Goal: Task Accomplishment & Management: Manage account settings

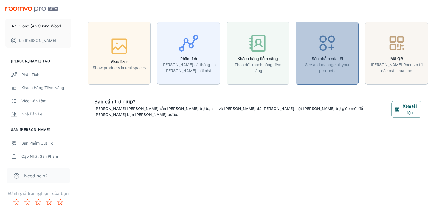
click at [328, 44] on icon "button" at bounding box center [327, 43] width 21 height 21
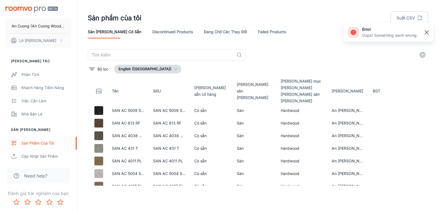
click at [426, 32] on line "button" at bounding box center [426, 32] width 4 height 4
click at [96, 67] on button "Bộ lọc" at bounding box center [99, 69] width 22 height 9
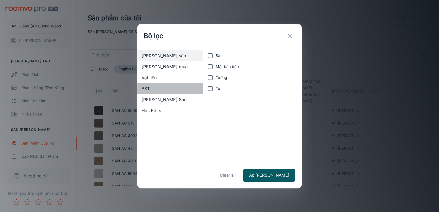
click at [148, 88] on span "BST" at bounding box center [169, 88] width 57 height 7
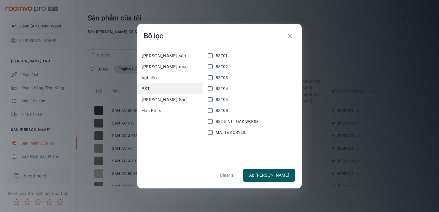
click at [211, 122] on input "BST 5IN1 _ OAK WOOD" at bounding box center [209, 121] width 11 height 11
checkbox input "true"
click at [280, 176] on button "Áp [PERSON_NAME]" at bounding box center [269, 175] width 52 height 13
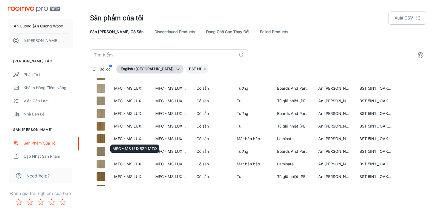
scroll to position [218, 0]
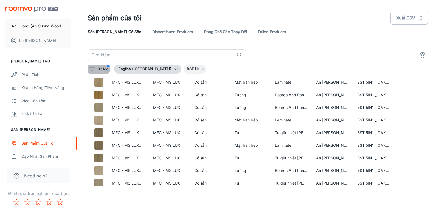
click at [99, 67] on p "Bộ lọc" at bounding box center [102, 69] width 11 height 6
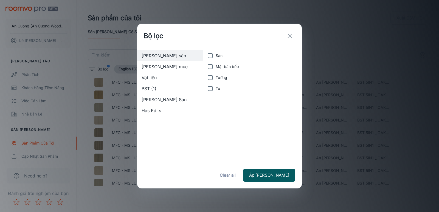
click at [148, 89] on span "BST (1)" at bounding box center [169, 88] width 57 height 7
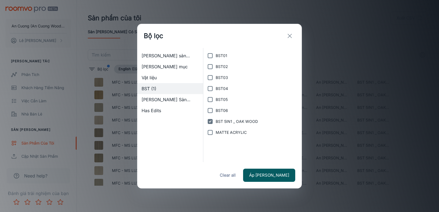
click at [222, 132] on span "MATTE ACRYLIC" at bounding box center [230, 132] width 31 height 6
click at [215, 132] on input "MATTE ACRYLIC" at bounding box center [209, 132] width 11 height 11
checkbox input "true"
click at [219, 120] on span "BST 5IN1 _ OAK WOOD" at bounding box center [236, 121] width 42 height 6
click at [215, 120] on input "BST 5IN1 _ OAK WOOD" at bounding box center [209, 121] width 11 height 11
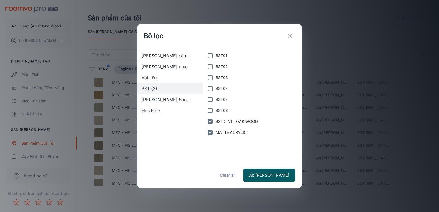
checkbox input "false"
click at [277, 175] on button "Áp [PERSON_NAME]" at bounding box center [269, 175] width 52 height 13
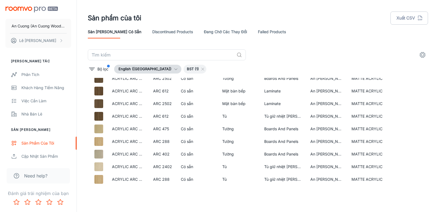
scroll to position [402, 0]
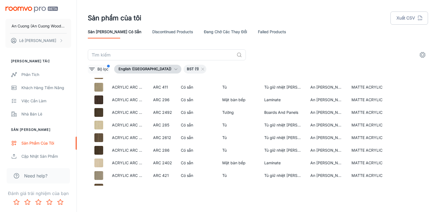
click at [98, 69] on p "Bộ lọc" at bounding box center [102, 69] width 11 height 6
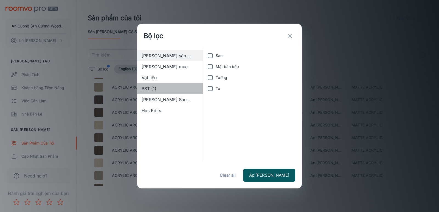
click at [149, 89] on span "BST (1)" at bounding box center [169, 88] width 57 height 7
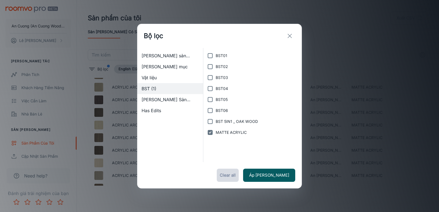
click at [238, 177] on button "Clear all" at bounding box center [228, 175] width 22 height 13
checkbox input "false"
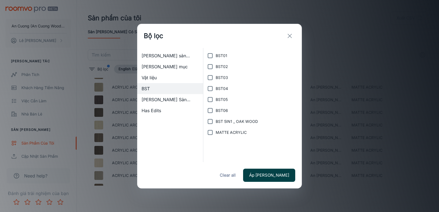
click at [275, 176] on button "Áp [PERSON_NAME]" at bounding box center [269, 175] width 52 height 13
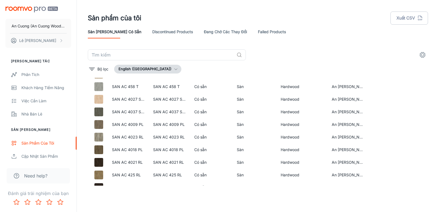
click at [204, 30] on link "Đang chờ các thay đổi" at bounding box center [225, 31] width 43 height 13
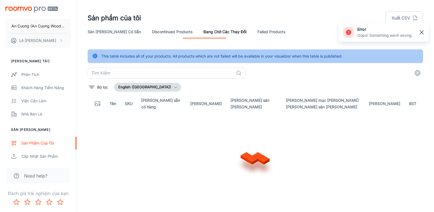
click at [422, 32] on rect "button" at bounding box center [422, 32] width 7 height 7
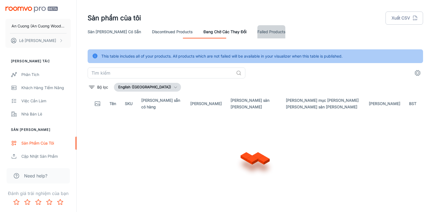
click at [258, 29] on link "Failed Products" at bounding box center [272, 31] width 28 height 13
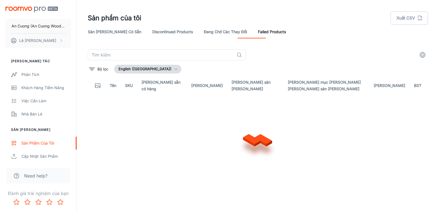
click at [152, 30] on link "Discontinued Products" at bounding box center [172, 31] width 41 height 13
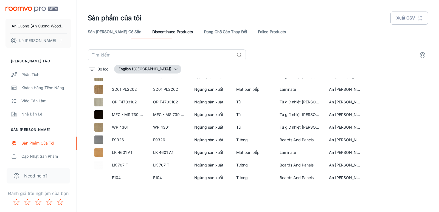
scroll to position [806, 0]
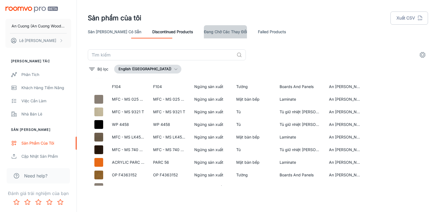
click at [204, 32] on link "Đang chờ các thay đổi" at bounding box center [225, 31] width 43 height 13
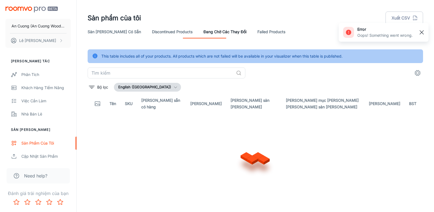
click at [422, 33] on line "button" at bounding box center [422, 32] width 4 height 4
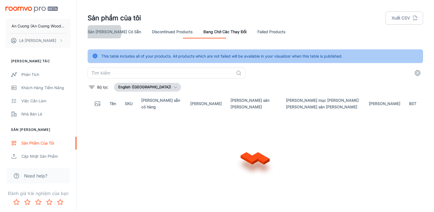
click at [103, 32] on link "Sản [PERSON_NAME] có sẵn" at bounding box center [114, 31] width 53 height 13
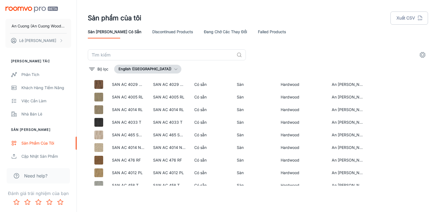
scroll to position [194, 0]
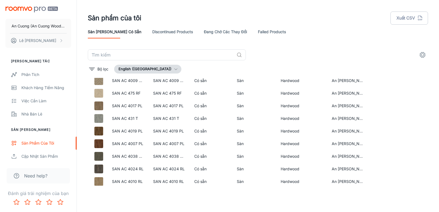
click at [153, 69] on button "English ([GEOGRAPHIC_DATA])" at bounding box center [147, 69] width 67 height 9
click at [150, 89] on li "Tiếng Việt ([GEOGRAPHIC_DATA])" at bounding box center [153, 91] width 79 height 10
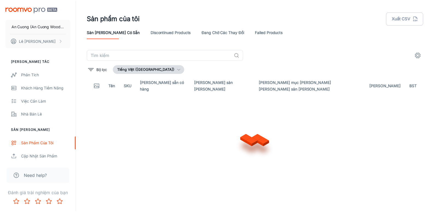
scroll to position [0, 0]
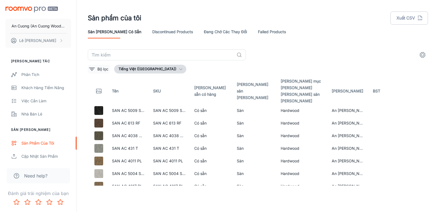
click at [96, 69] on button "Bộ lọc" at bounding box center [99, 69] width 22 height 9
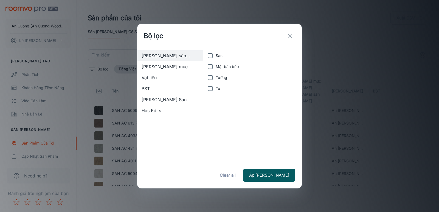
click at [149, 99] on span "[PERSON_NAME] Sản [PERSON_NAME]" at bounding box center [169, 99] width 57 height 7
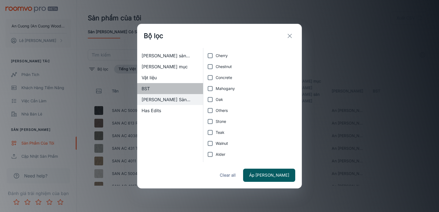
click at [146, 86] on span "BST" at bounding box center [169, 88] width 57 height 7
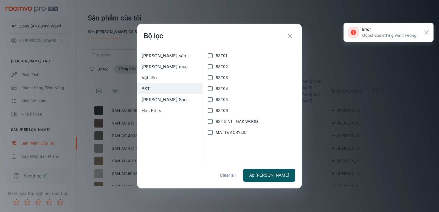
click at [221, 132] on span "MATTE ACRYLIC" at bounding box center [230, 132] width 31 height 6
click at [215, 132] on input "MATTE ACRYLIC" at bounding box center [209, 132] width 11 height 11
checkbox input "true"
click at [290, 35] on icon "exit" at bounding box center [289, 36] width 7 height 7
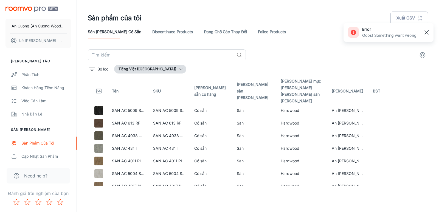
click at [425, 34] on rect "button" at bounding box center [426, 32] width 7 height 7
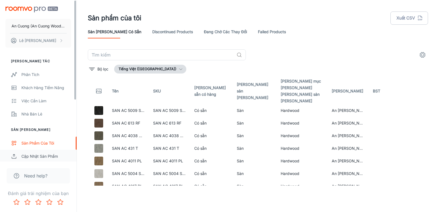
click at [35, 155] on div "Cập nhật sản phẩm" at bounding box center [46, 156] width 50 height 6
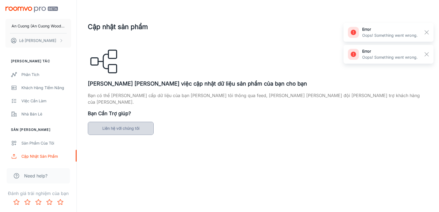
click at [121, 123] on link "Liên hệ với chúng tôi" at bounding box center [121, 128] width 66 height 13
click at [423, 33] on rect "button" at bounding box center [426, 32] width 7 height 7
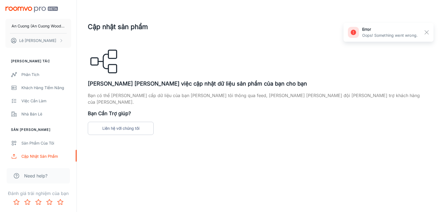
click at [425, 55] on div "Cập nhật sản [PERSON_NAME] [PERSON_NAME] lý việc cập nhật dữ liệu sản phẩm của …" at bounding box center [258, 78] width 340 height 113
click at [424, 31] on rect "button" at bounding box center [426, 32] width 7 height 7
click at [33, 76] on div "Phân tích" at bounding box center [46, 75] width 50 height 6
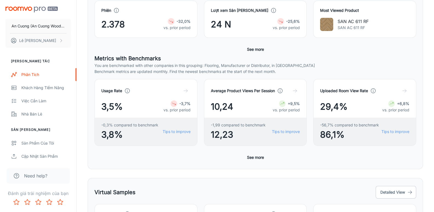
scroll to position [29, 0]
